Goal: Information Seeking & Learning: Check status

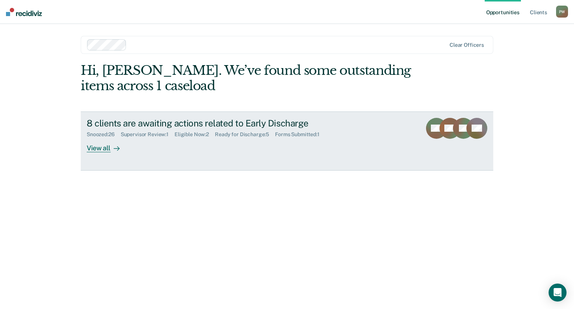
click at [108, 147] on div "View all" at bounding box center [108, 145] width 42 height 15
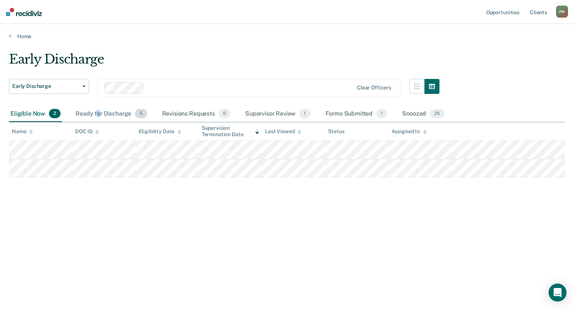
click at [98, 115] on div "Ready for Discharge 5" at bounding box center [111, 114] width 74 height 16
